Goal: Register for event/course

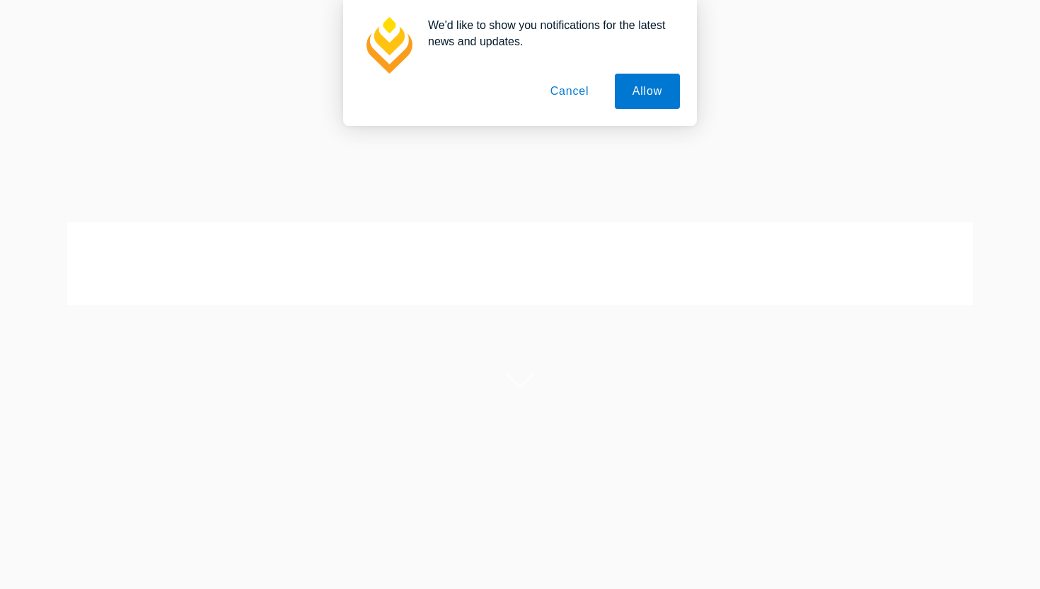
click at [562, 91] on button "Cancel" at bounding box center [570, 91] width 74 height 35
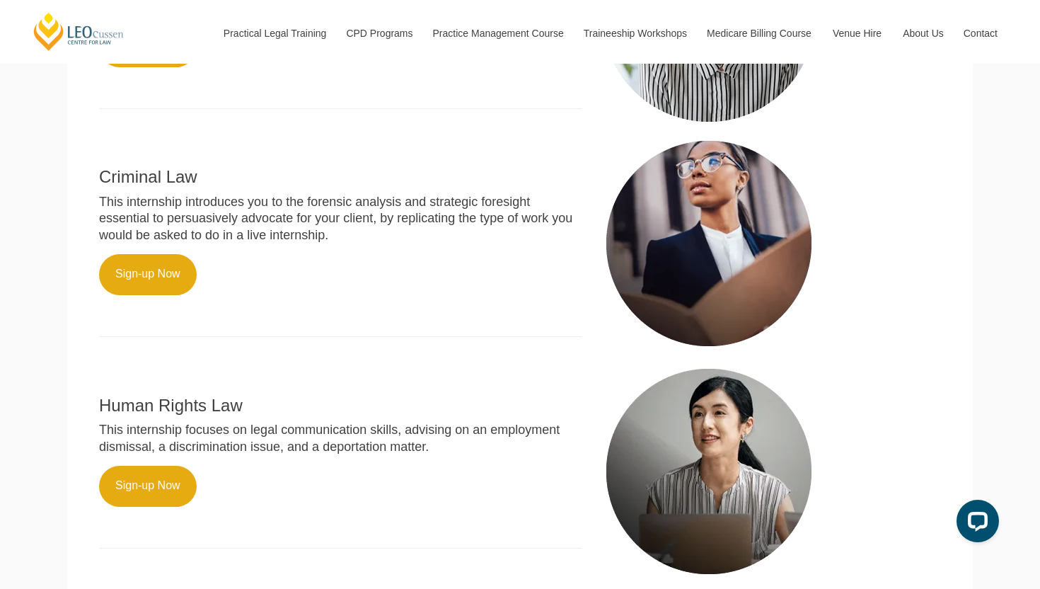
scroll to position [718, 0]
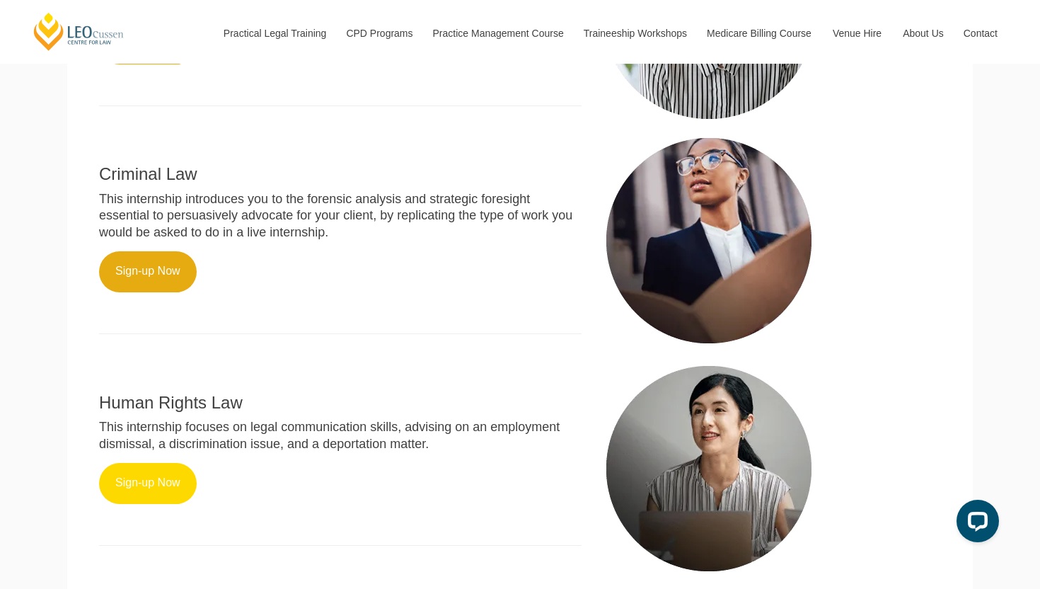
click at [159, 463] on link "Sign-up Now" at bounding box center [148, 483] width 98 height 41
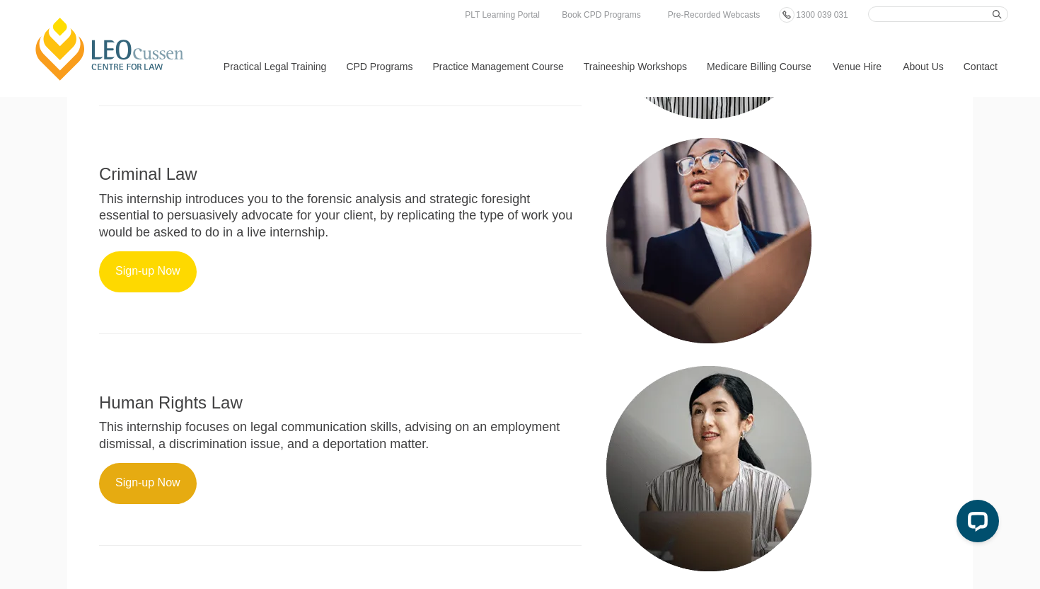
click at [163, 251] on link "Sign-up Now" at bounding box center [148, 271] width 98 height 41
